Goal: Register for event/course

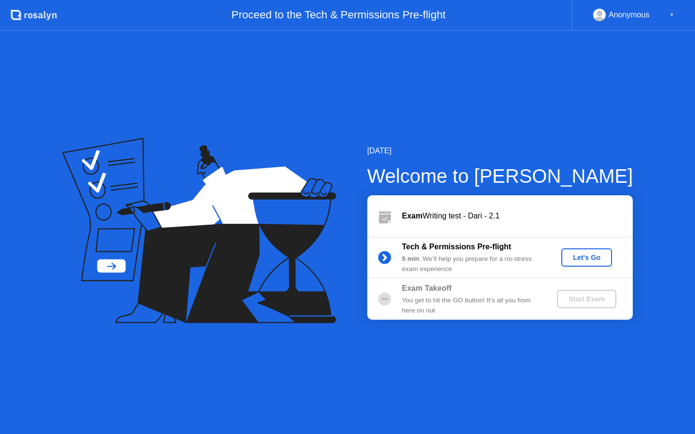
click at [586, 262] on div "Let's Go" at bounding box center [586, 258] width 43 height 8
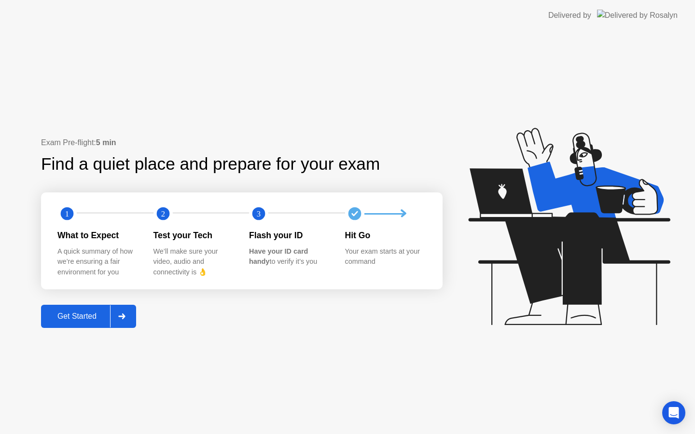
click at [64, 316] on div "Get Started" at bounding box center [77, 316] width 66 height 9
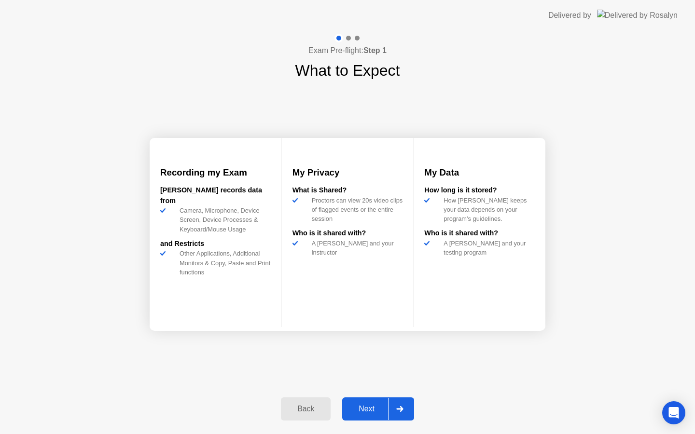
click at [372, 408] on div "Next" at bounding box center [366, 409] width 43 height 9
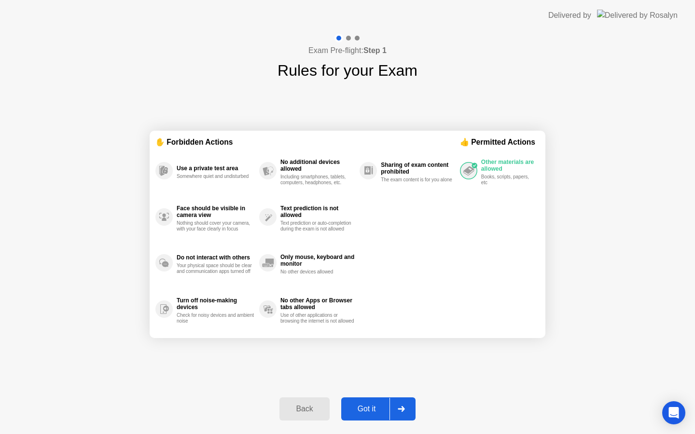
click at [365, 410] on div "Got it" at bounding box center [366, 409] width 45 height 9
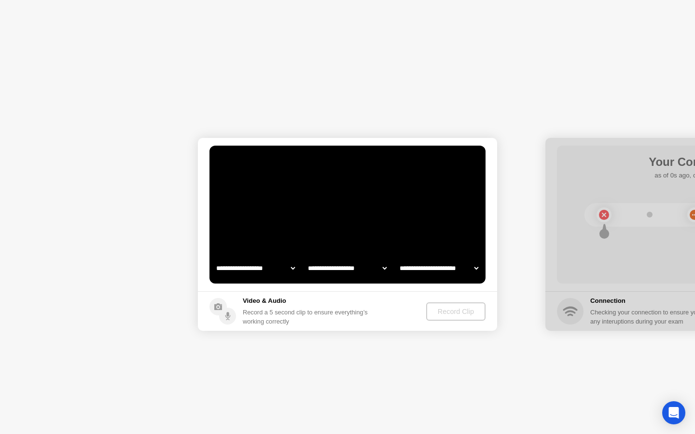
select select "**********"
select select "*******"
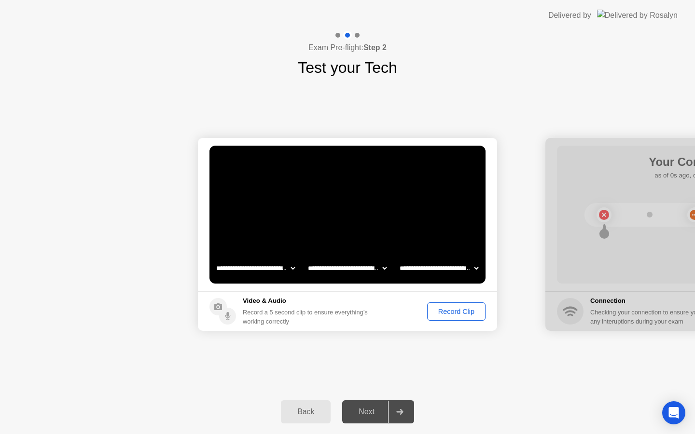
click at [446, 315] on div "Record Clip" at bounding box center [457, 312] width 52 height 8
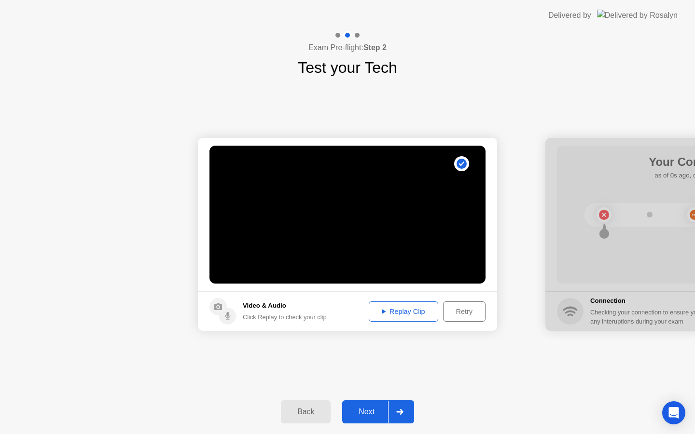
click at [415, 316] on div "Replay Clip" at bounding box center [403, 312] width 63 height 8
click at [370, 410] on div "Next" at bounding box center [366, 412] width 43 height 9
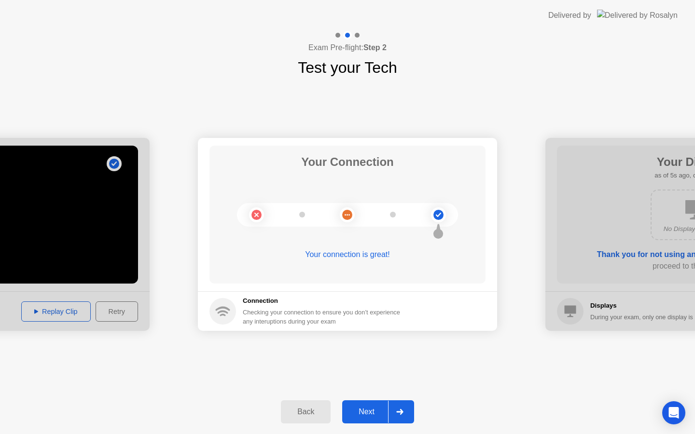
click at [370, 409] on div "Next" at bounding box center [366, 412] width 43 height 9
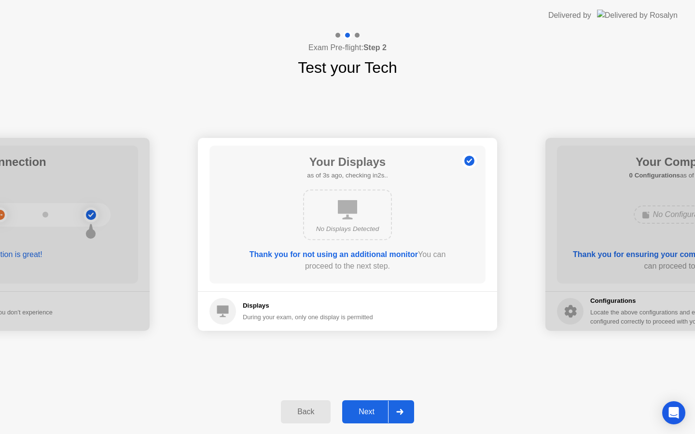
click at [370, 409] on div "Next" at bounding box center [366, 412] width 43 height 9
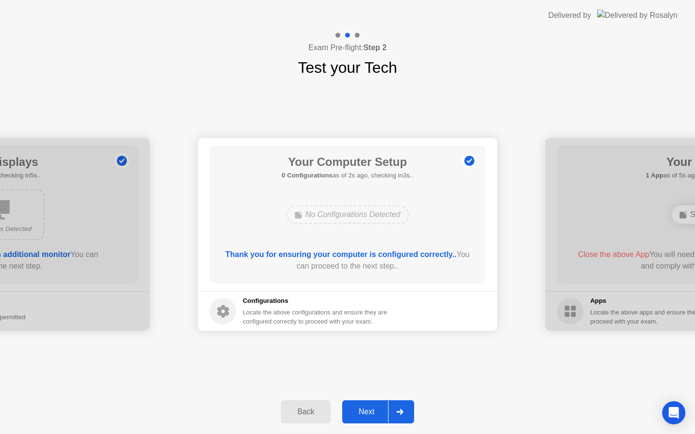
click at [370, 412] on div "Next" at bounding box center [366, 412] width 43 height 9
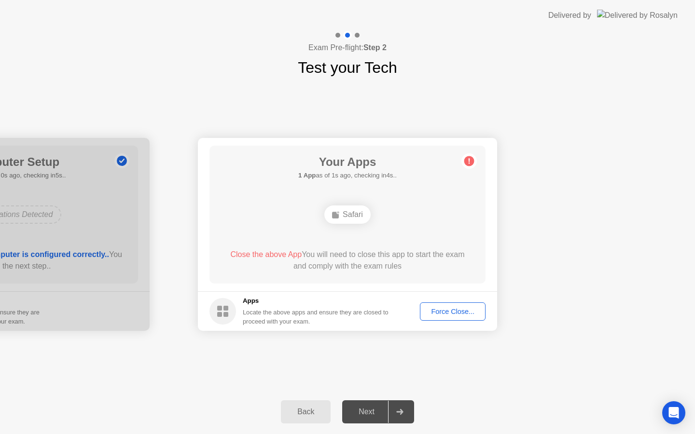
click at [433, 311] on div "Force Close..." at bounding box center [452, 312] width 59 height 8
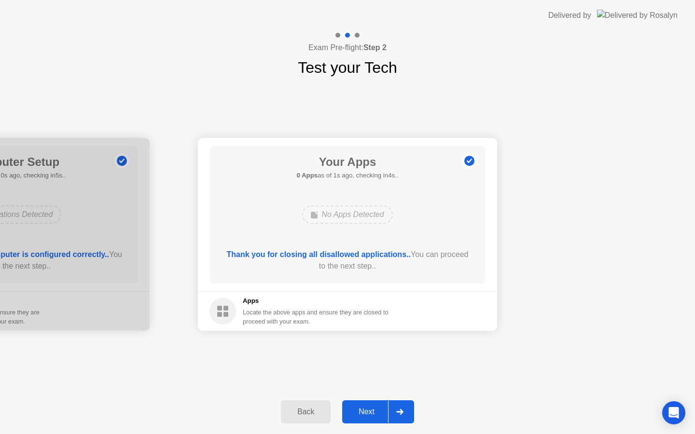
click at [363, 412] on div "Next" at bounding box center [366, 412] width 43 height 9
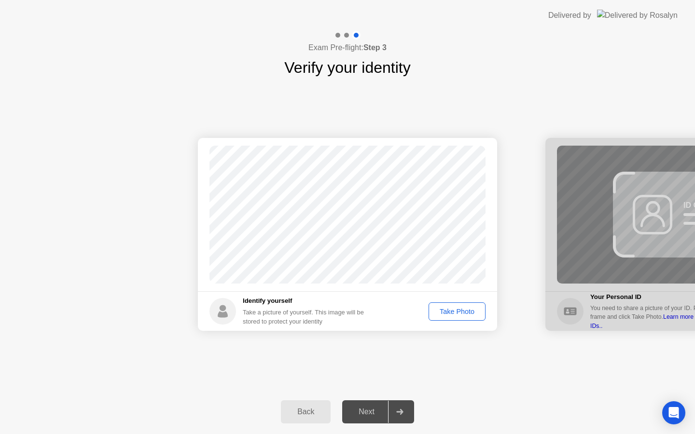
click at [447, 310] on div "Take Photo" at bounding box center [457, 312] width 50 height 8
click at [363, 409] on div "Next" at bounding box center [366, 412] width 43 height 9
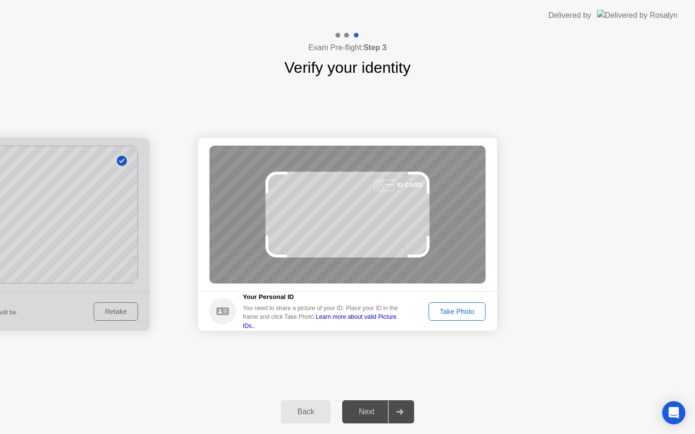
click at [465, 311] on div "Take Photo" at bounding box center [457, 312] width 50 height 8
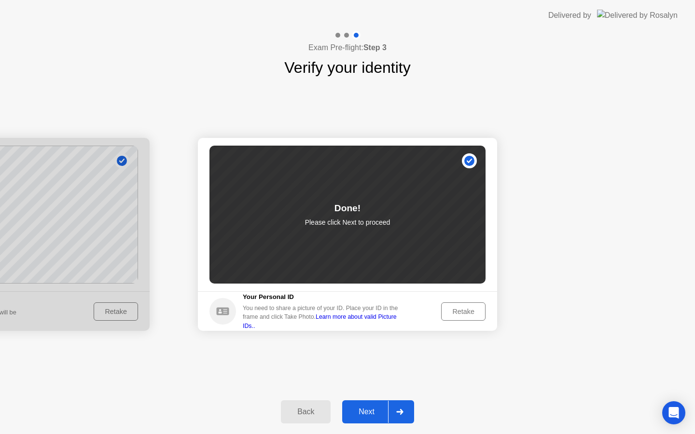
click at [375, 413] on div "Next" at bounding box center [366, 412] width 43 height 9
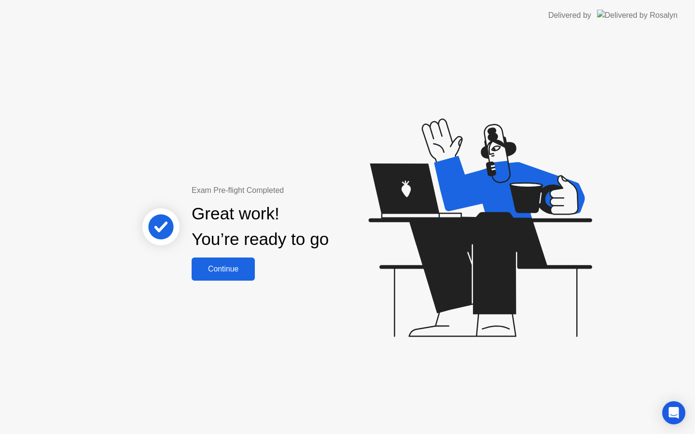
click at [235, 268] on div "Continue" at bounding box center [223, 269] width 57 height 9
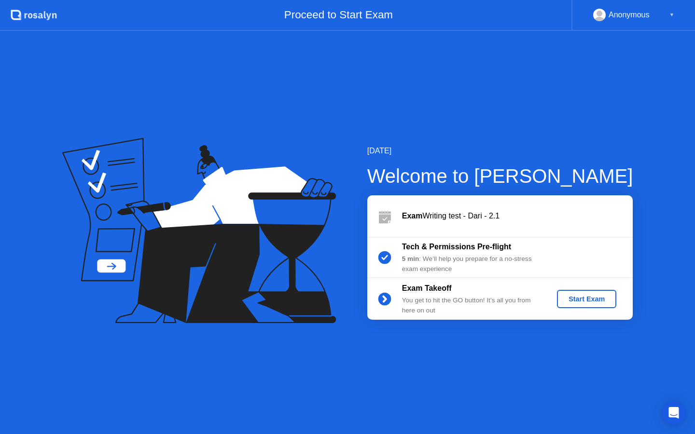
click at [573, 296] on div "Start Exam" at bounding box center [587, 299] width 52 height 8
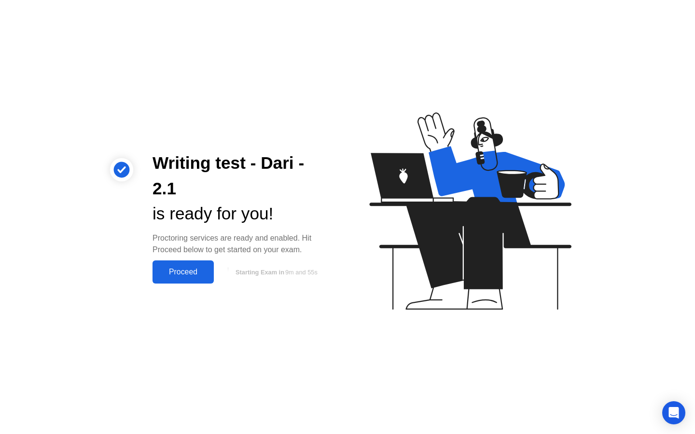
click at [190, 271] on div "Proceed" at bounding box center [183, 272] width 56 height 9
